Goal: Task Accomplishment & Management: Use online tool/utility

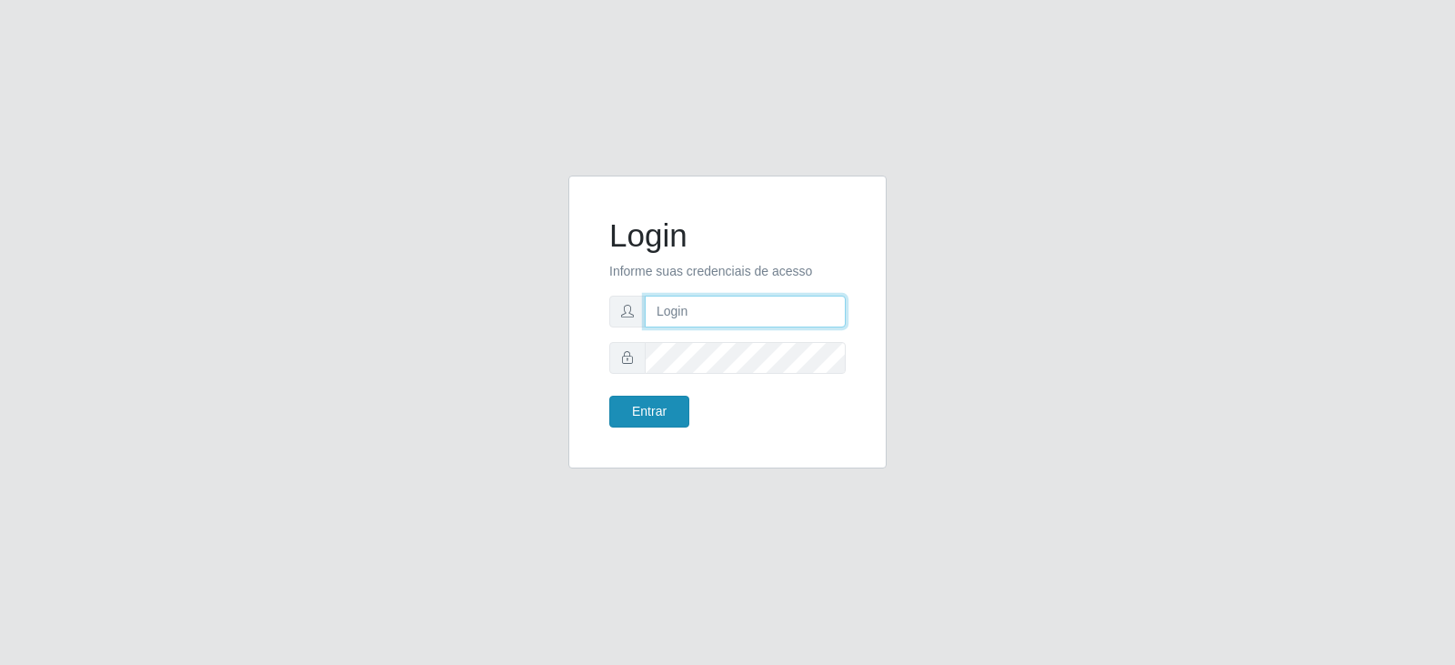
type input "feliciobrito.2024@gmail.com"
click at [644, 412] on button "Entrar" at bounding box center [649, 412] width 80 height 32
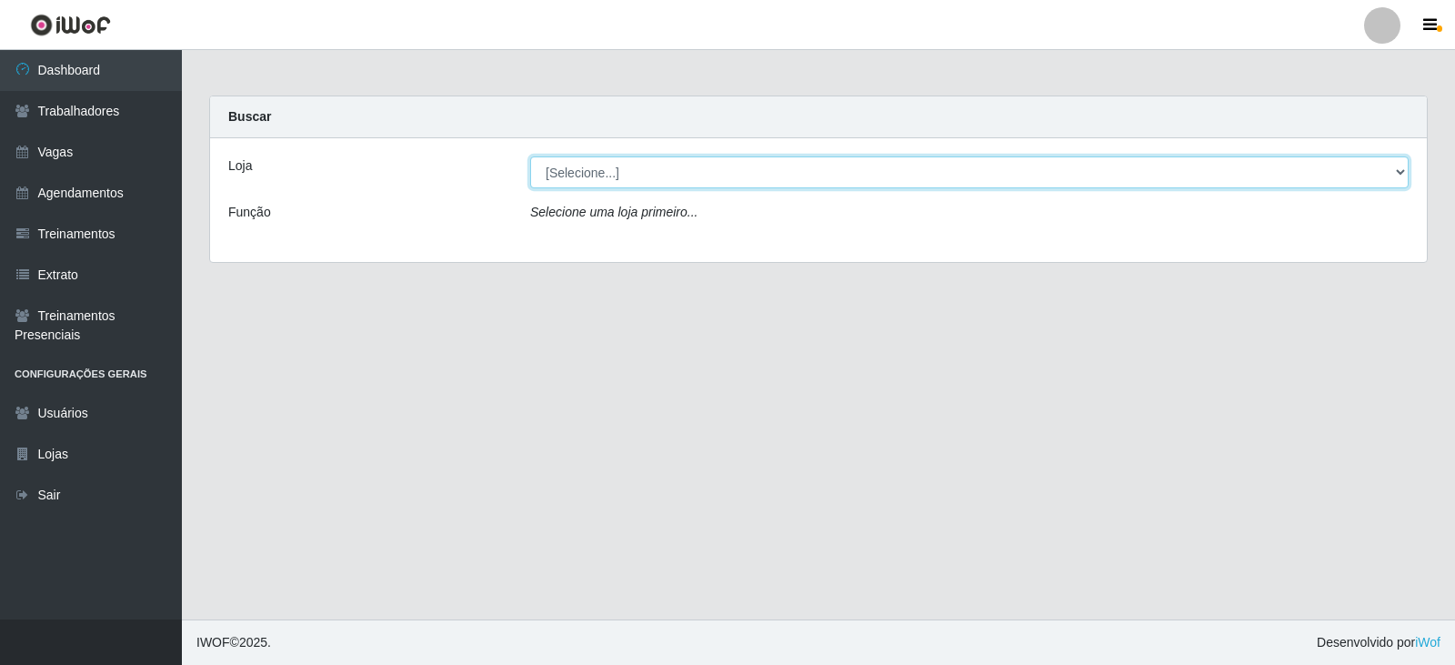
click at [706, 171] on select "[Selecione...] SuperFácil Atacado - Vale do Sol" at bounding box center [969, 172] width 879 height 32
select select "502"
click at [530, 156] on select "[Selecione...] SuperFácil Atacado - Vale do Sol" at bounding box center [969, 172] width 879 height 32
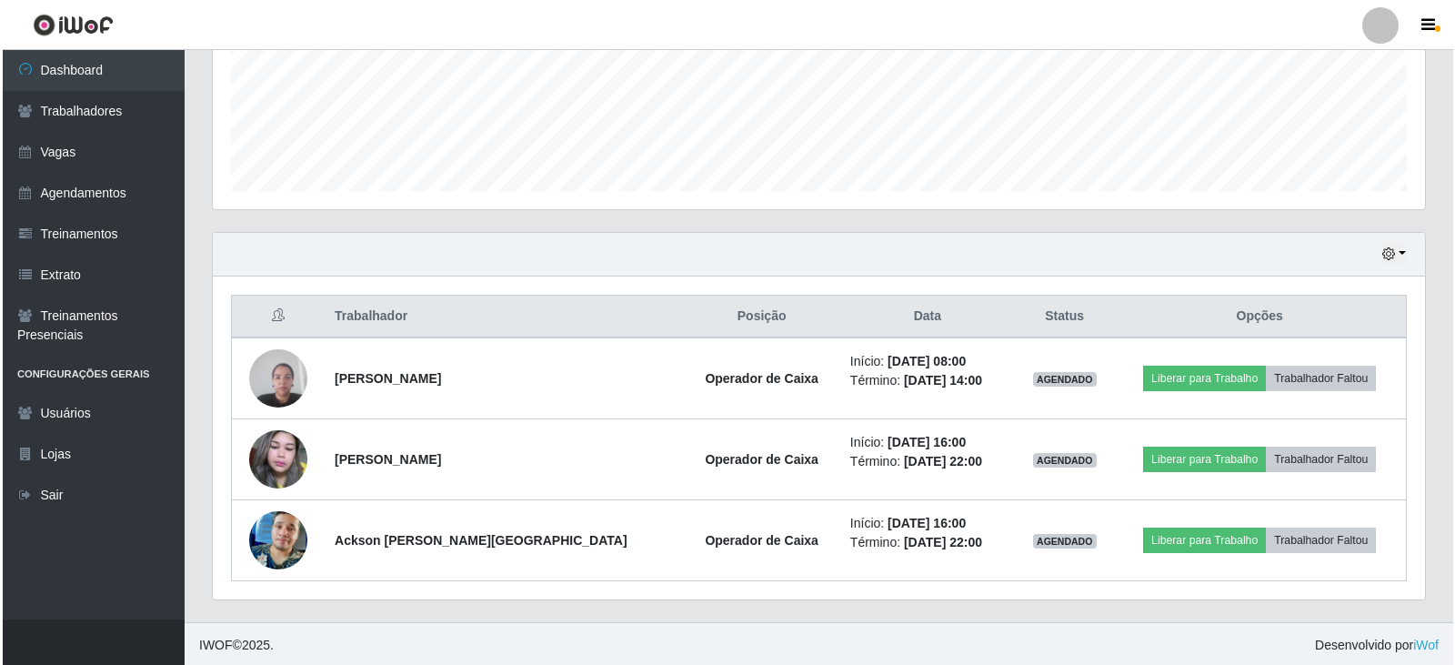
scroll to position [462, 0]
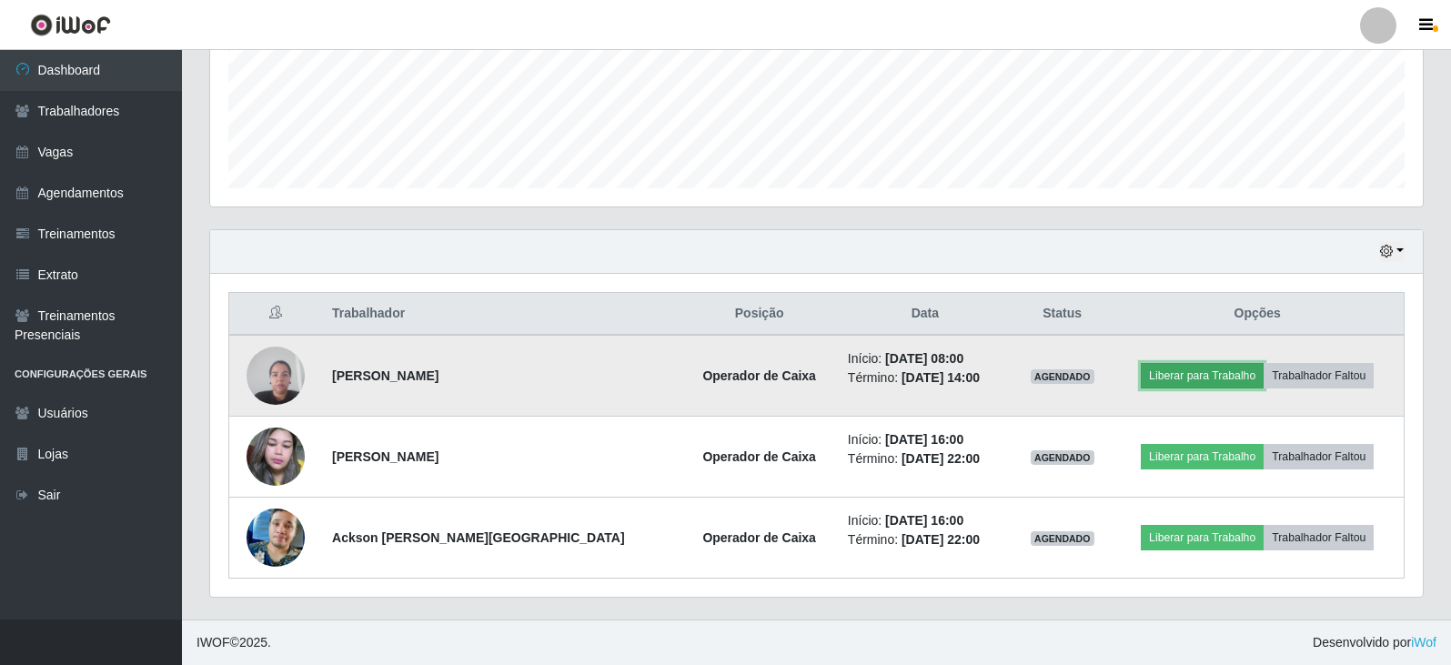
click at [1161, 374] on button "Liberar para Trabalho" at bounding box center [1202, 375] width 123 height 25
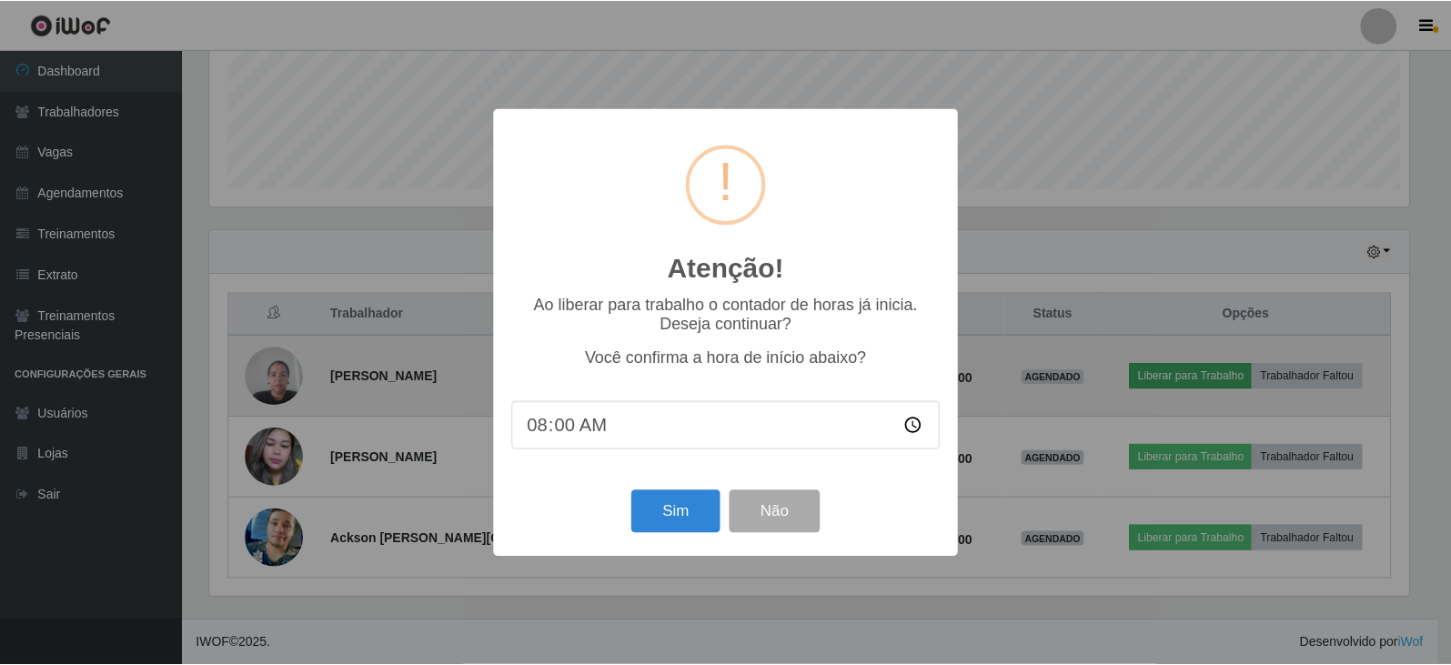
scroll to position [377, 1203]
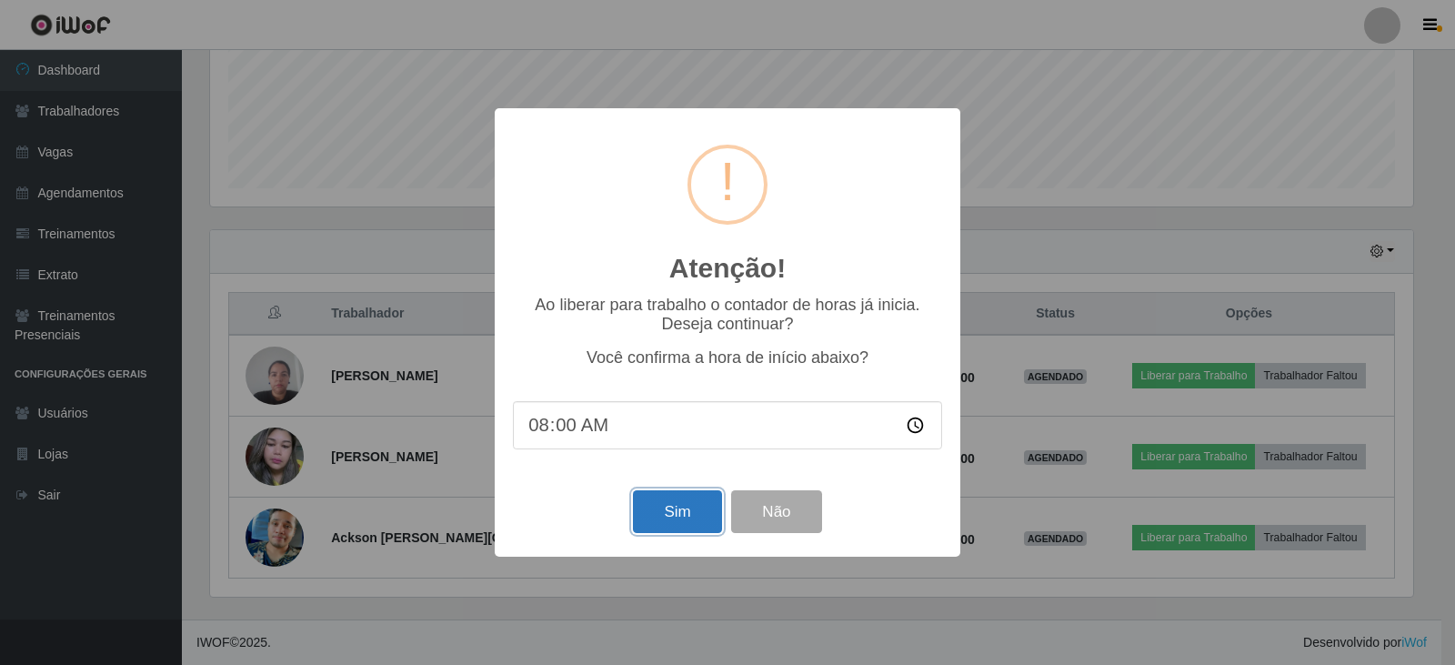
click at [663, 524] on button "Sim" at bounding box center [677, 511] width 88 height 43
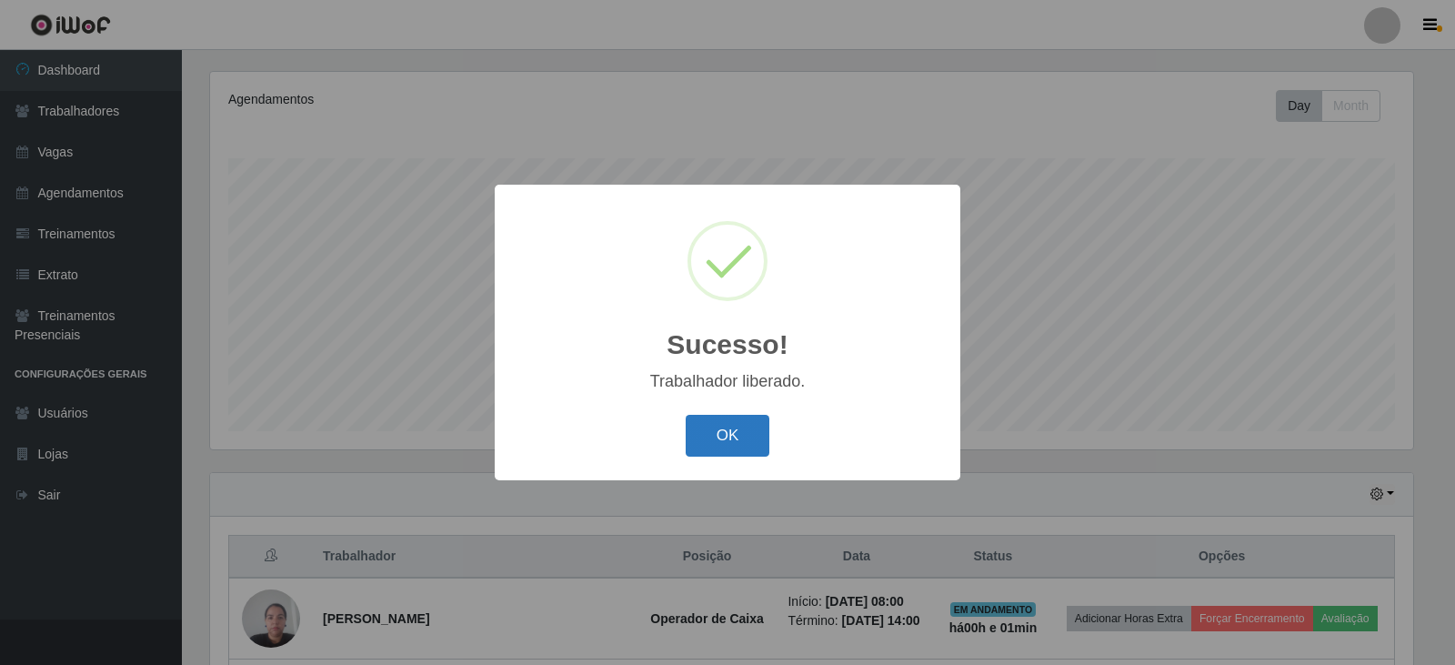
click at [739, 448] on button "OK" at bounding box center [728, 436] width 85 height 43
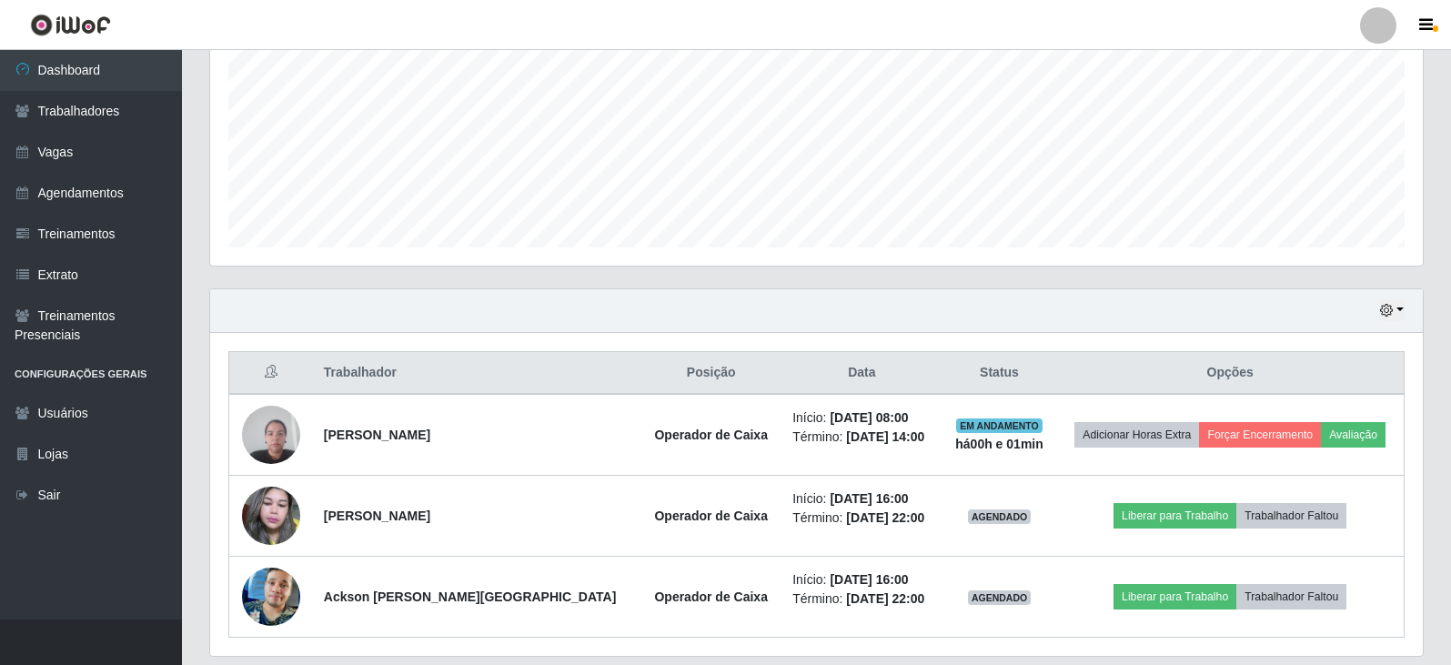
scroll to position [462, 0]
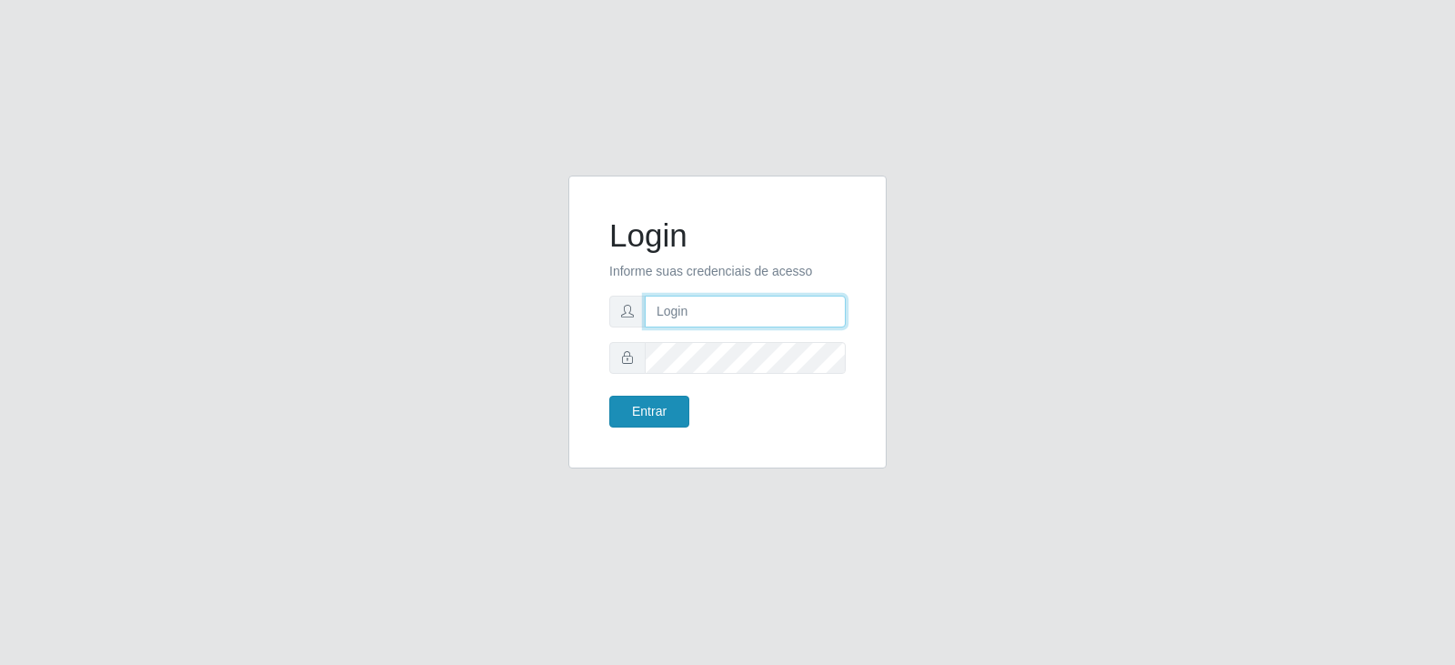
type input "[EMAIL_ADDRESS][DOMAIN_NAME]"
click at [662, 418] on button "Entrar" at bounding box center [649, 412] width 80 height 32
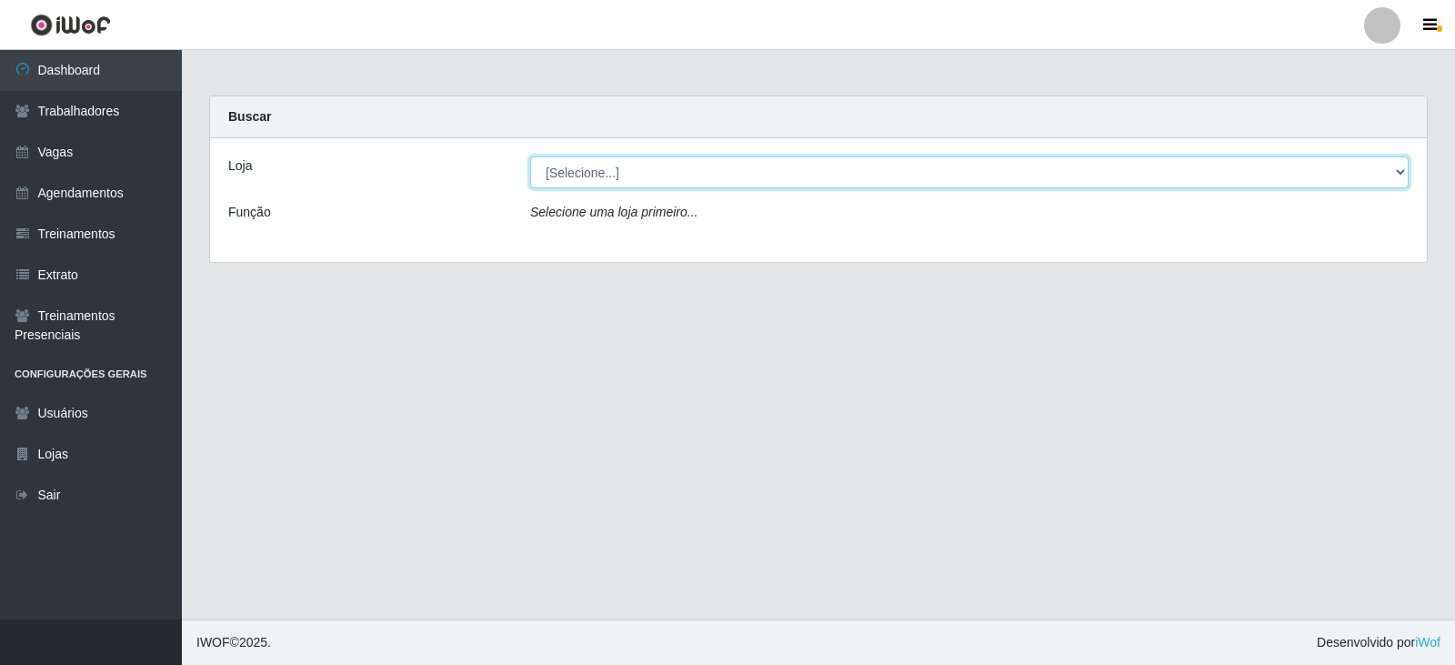
click at [833, 169] on select "[Selecione...] SuperFácil Atacado - Vale do Sol" at bounding box center [969, 172] width 879 height 32
select select "502"
click at [530, 156] on select "[Selecione...] SuperFácil Atacado - Vale do Sol" at bounding box center [969, 172] width 879 height 32
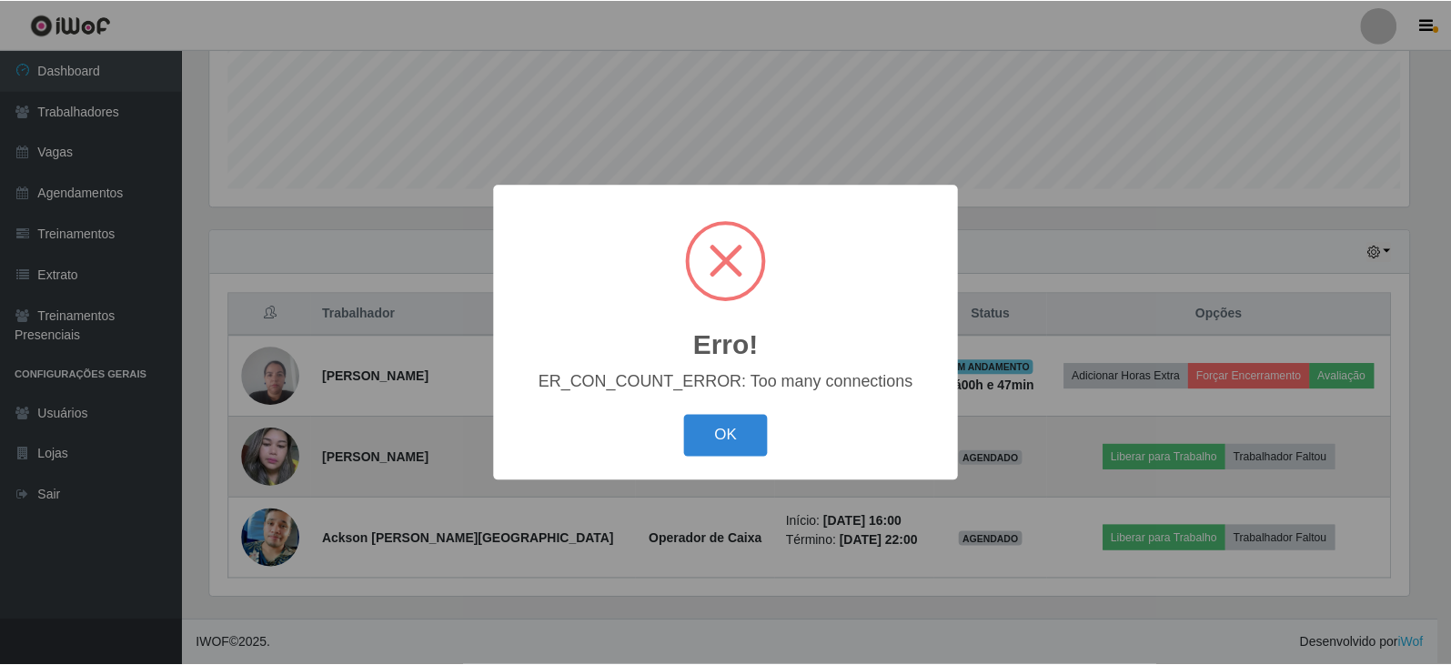
scroll to position [377, 1203]
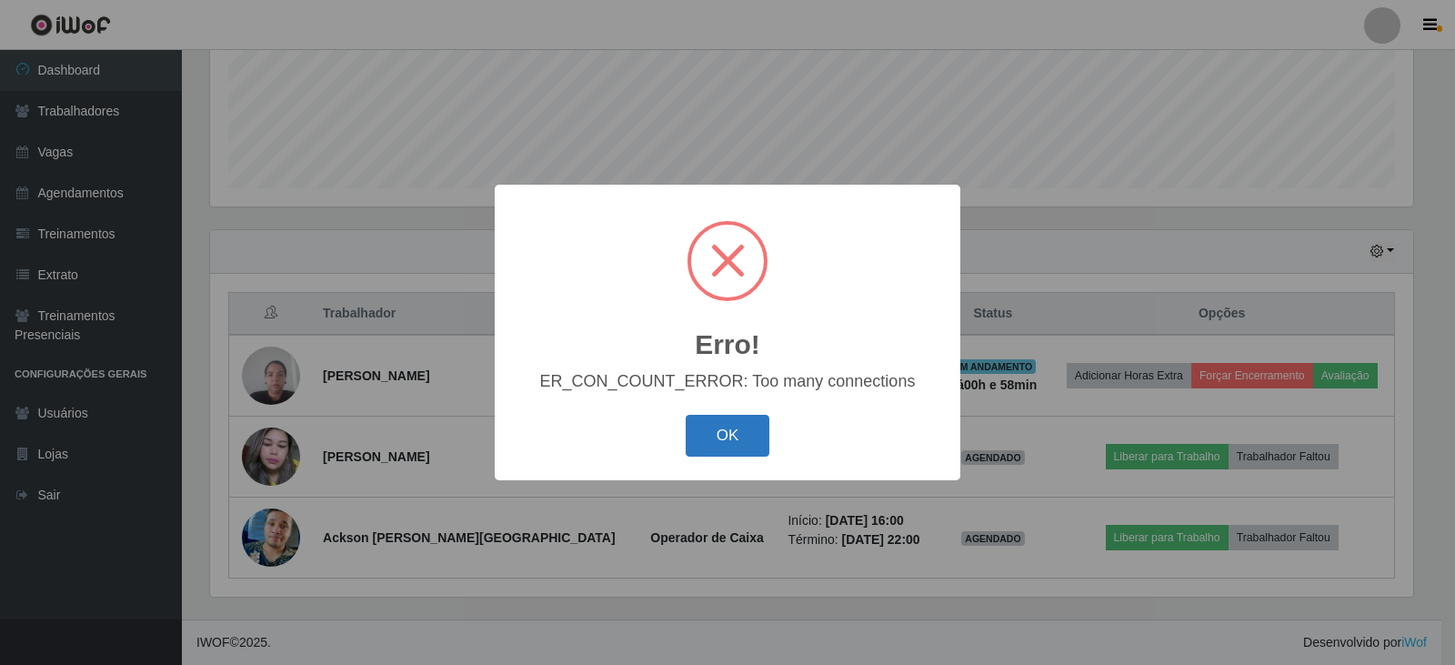
click at [759, 443] on button "OK" at bounding box center [728, 436] width 85 height 43
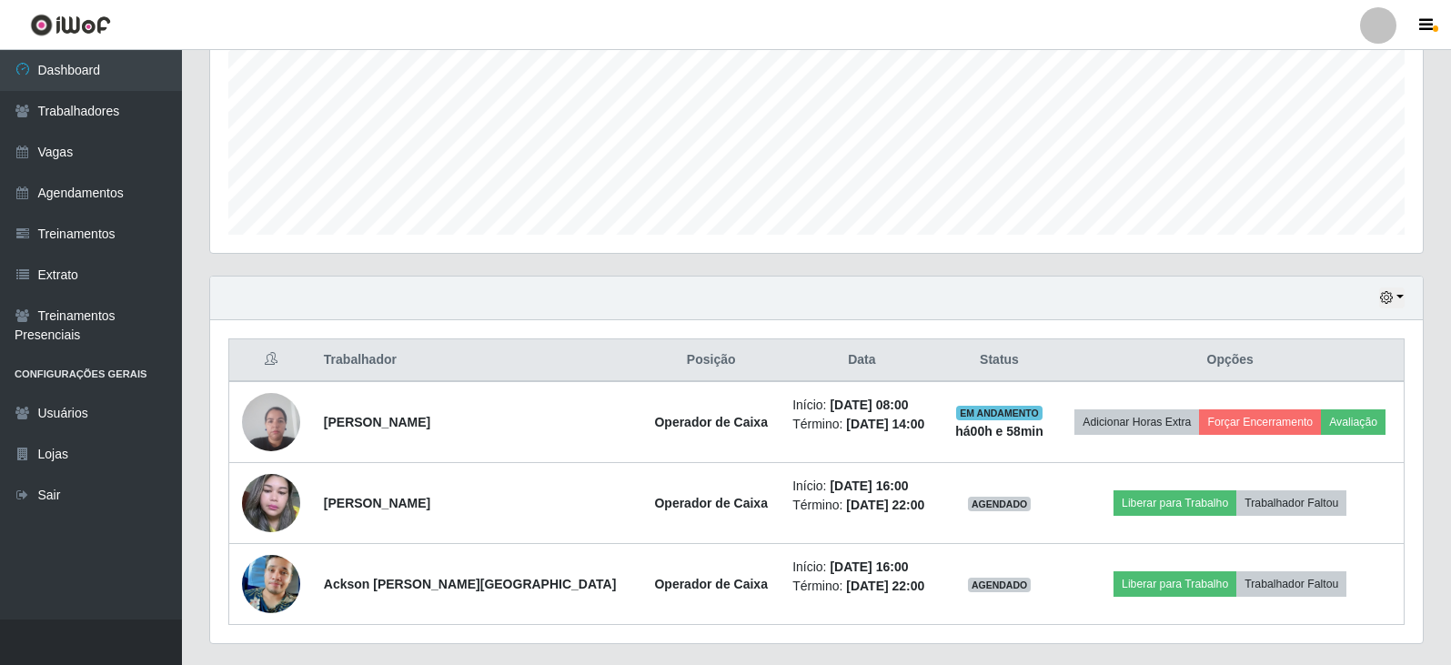
scroll to position [462, 0]
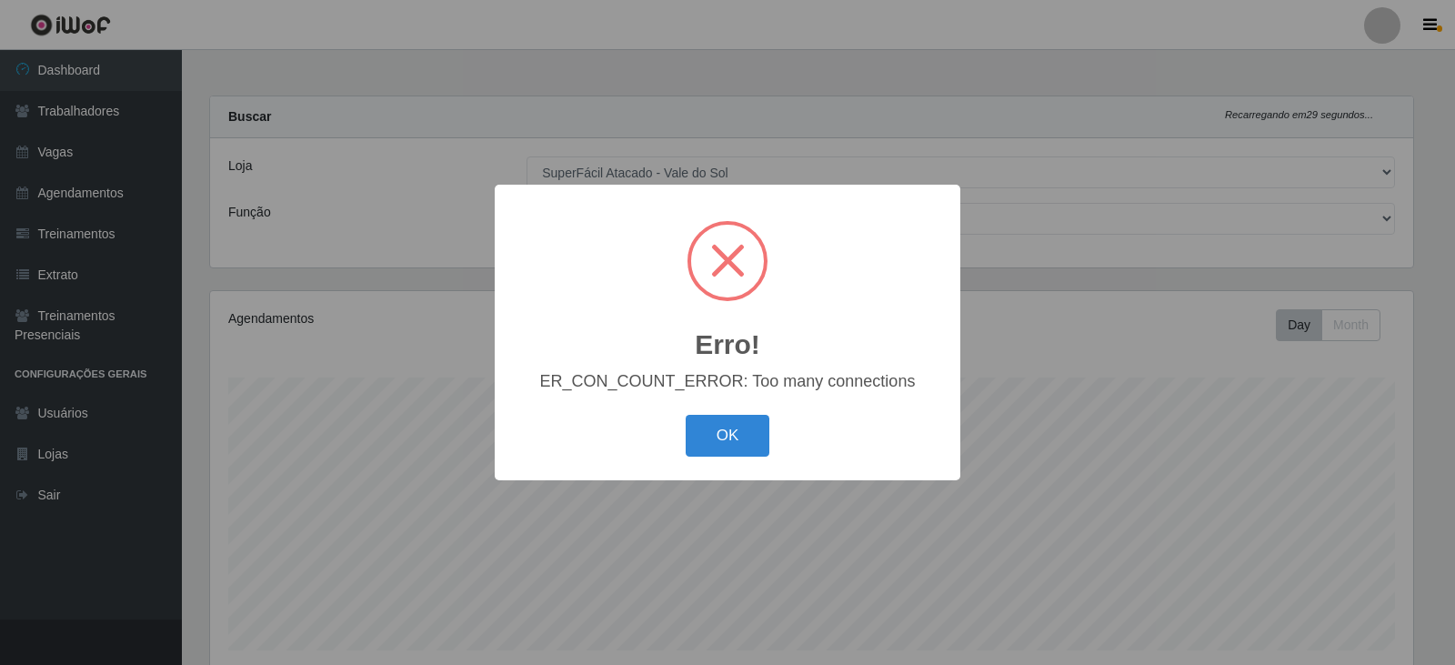
select select "502"
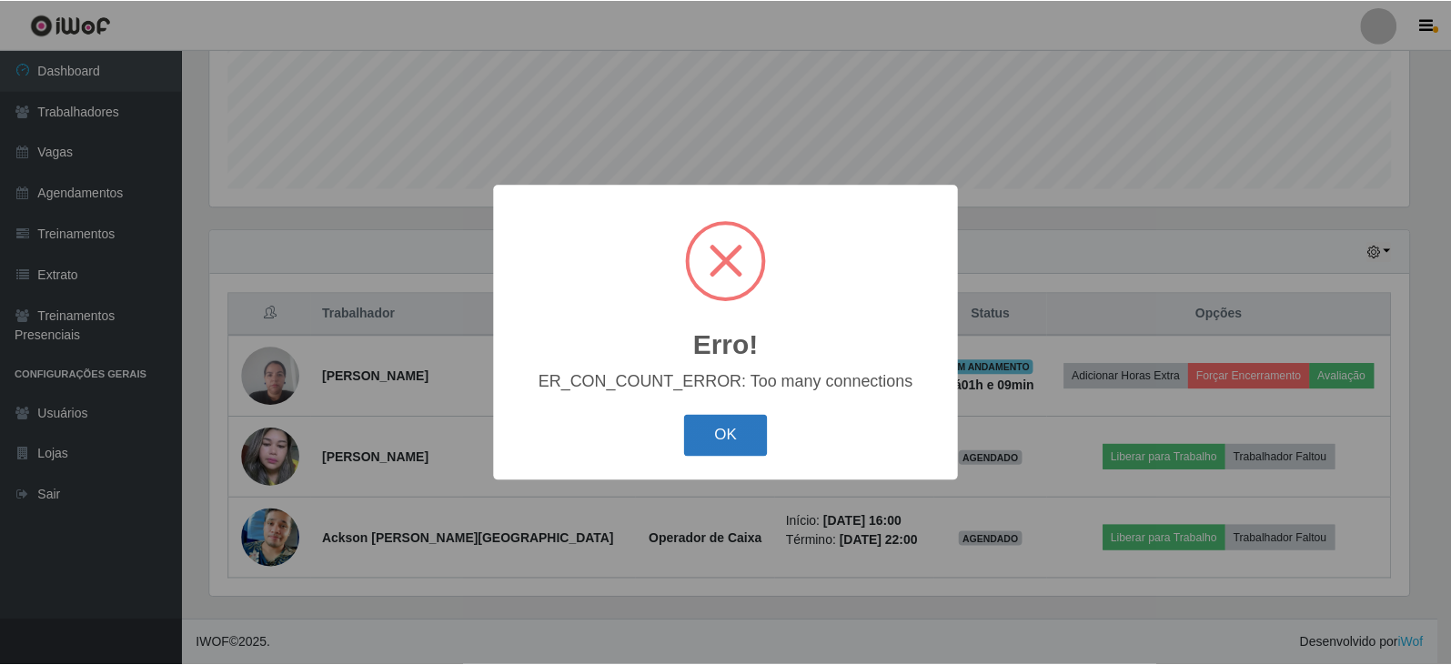
scroll to position [377, 1203]
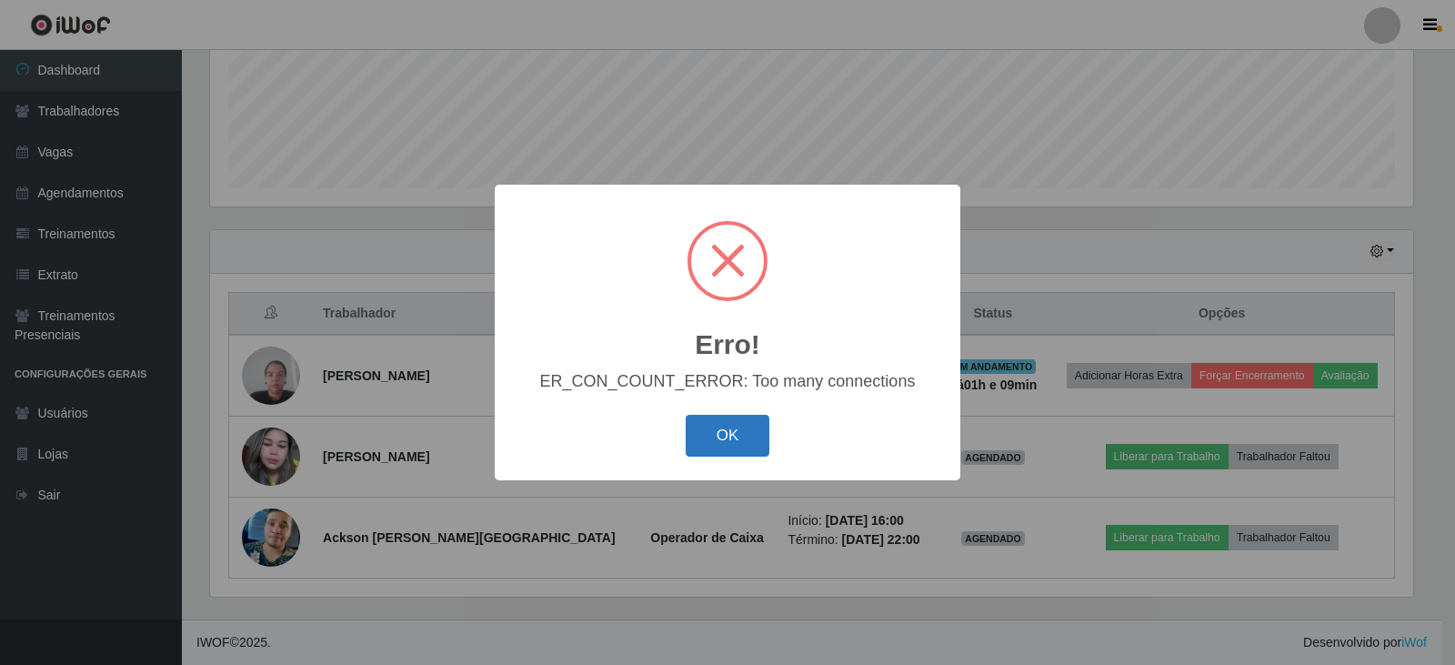
click at [724, 427] on button "OK" at bounding box center [728, 436] width 85 height 43
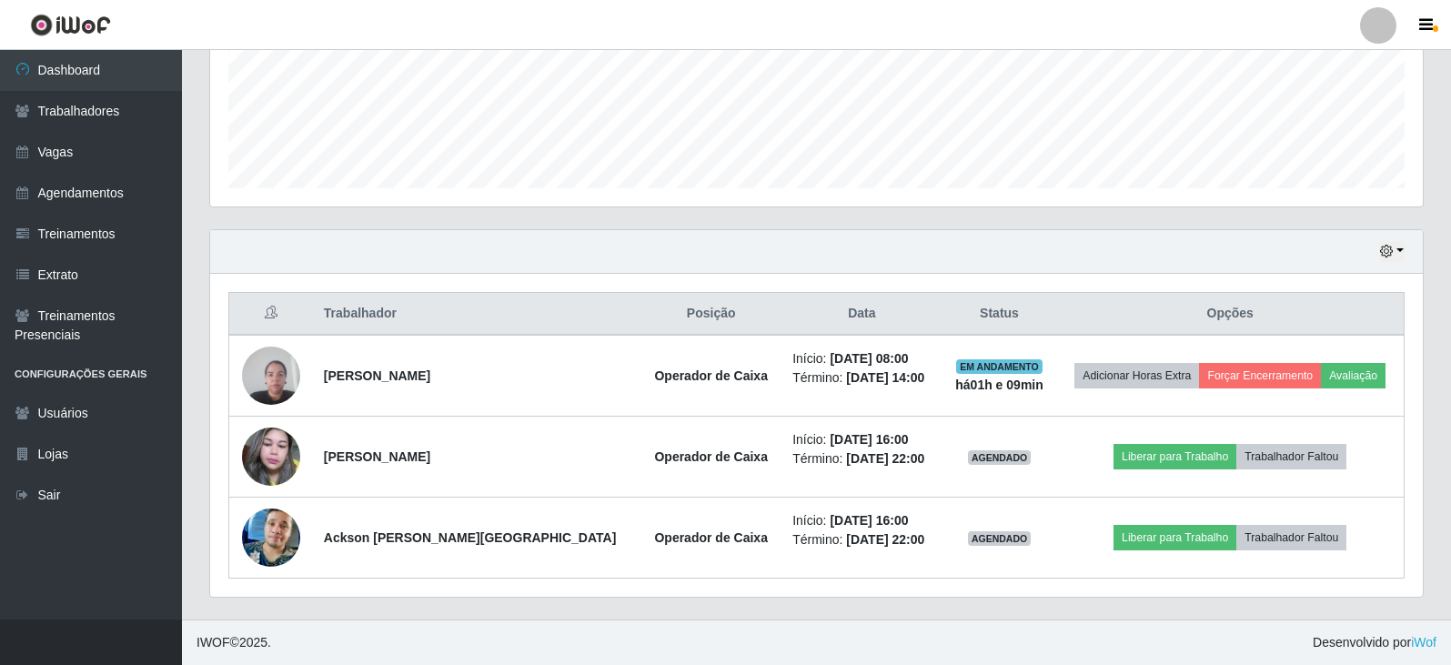
scroll to position [377, 1212]
